Goal: Communication & Community: Participate in discussion

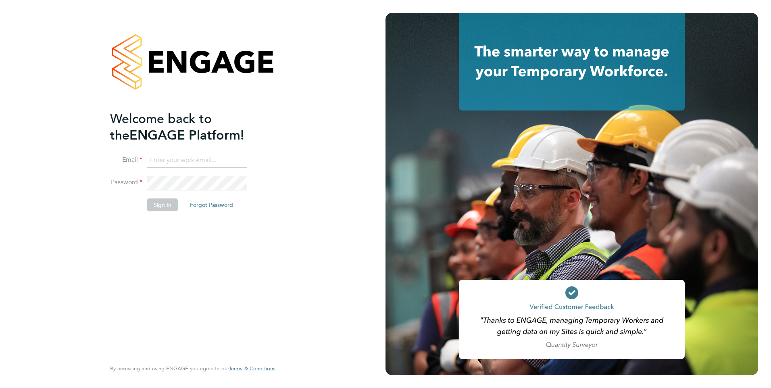
type input "[PERSON_NAME][EMAIL_ADDRESS][DOMAIN_NAME]"
click at [152, 206] on button "Sign In" at bounding box center [162, 204] width 31 height 13
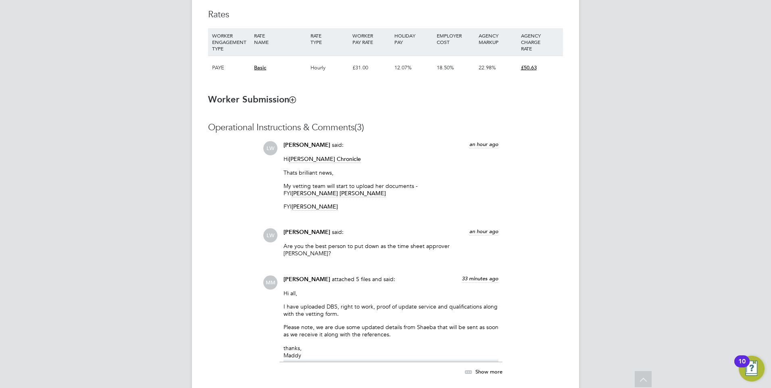
scroll to position [645, 0]
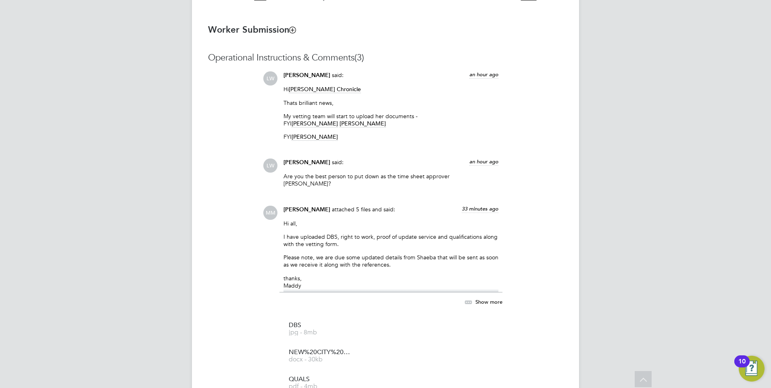
click at [308, 169] on div "Louis Warner said: an hour ago" at bounding box center [391, 166] width 215 height 14
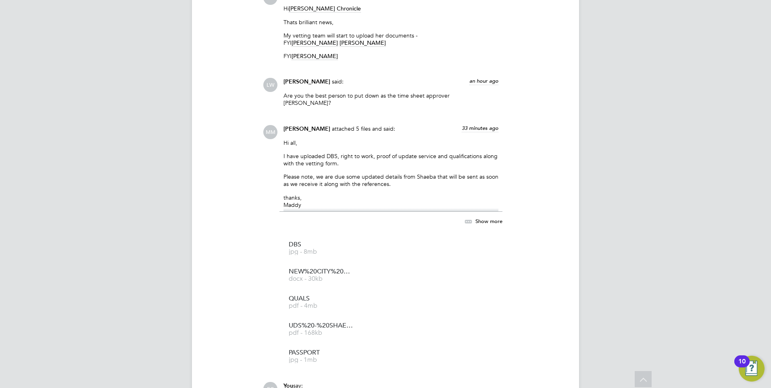
click at [324, 96] on p "Are you the best person to put down as the time sheet approver Evelyn?" at bounding box center [391, 99] width 215 height 15
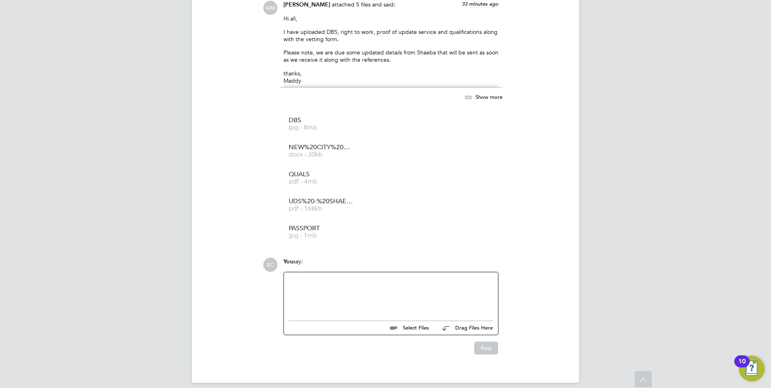
click at [315, 277] on div at bounding box center [391, 294] width 205 height 35
drag, startPoint x: 455, startPoint y: 272, endPoint x: 466, endPoint y: 283, distance: 15.4
click at [466, 283] on div "Thanks for this. Yes please put me down to approve timesheets. Shabnam will con…" at bounding box center [391, 294] width 205 height 35
click at [484, 342] on button "Post" at bounding box center [486, 348] width 24 height 13
